Goal: Transaction & Acquisition: Obtain resource

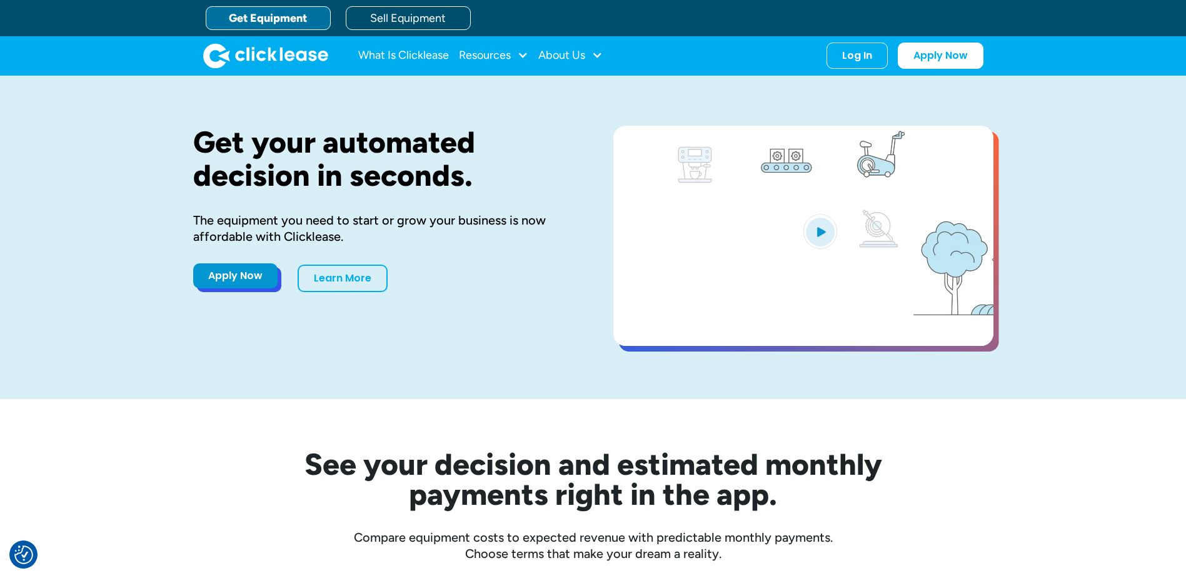
click at [256, 280] on link "Apply Now" at bounding box center [235, 275] width 84 height 25
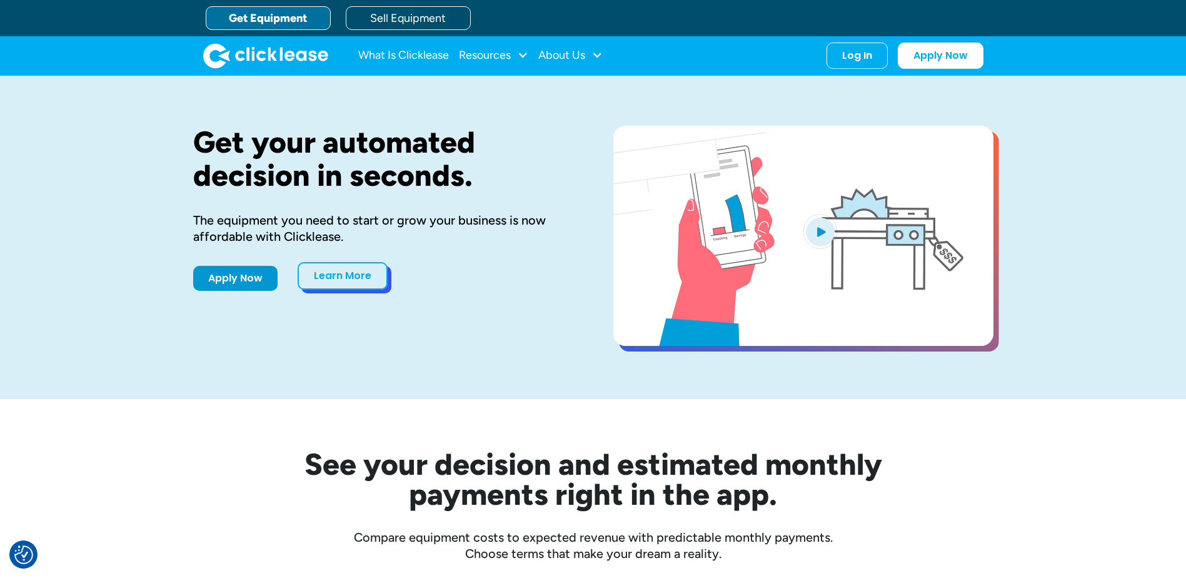
click at [367, 280] on link "Learn More" at bounding box center [343, 276] width 90 height 28
